Goal: Check status: Check status

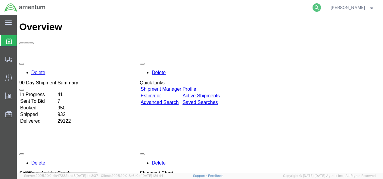
click at [321, 7] on icon at bounding box center [316, 7] width 8 height 8
click at [282, 10] on input "search" at bounding box center [220, 7] width 183 height 14
paste input "93225581414"
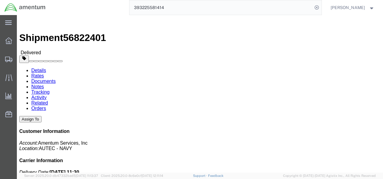
drag, startPoint x: 218, startPoint y: 84, endPoint x: 275, endPoint y: 86, distance: 56.6
click div "References Shipment Id Number: [DATE] Project Number: 4732.C0.03SK.14090400.835…"
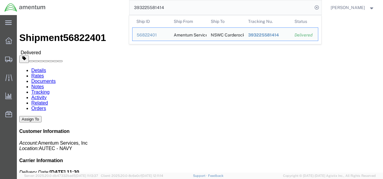
drag, startPoint x: 177, startPoint y: 7, endPoint x: 145, endPoint y: 8, distance: 32.8
click at [145, 8] on input "393225581414" at bounding box center [220, 7] width 183 height 14
paste input "341388228"
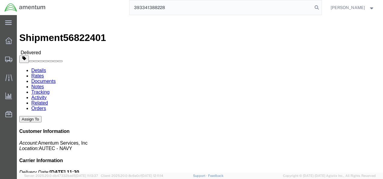
type input "393341388228"
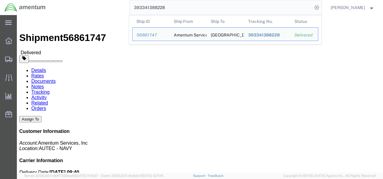
drag, startPoint x: 220, startPoint y: 84, endPoint x: 286, endPoint y: 87, distance: 66.2
click div "Shipment Detail Ship From Amentum Services, Inc. ([PERSON_NAME]) [STREET_ADDRES…"
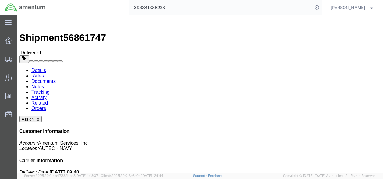
copy b "4732.C0.03SJ.14090400.871E0000"
